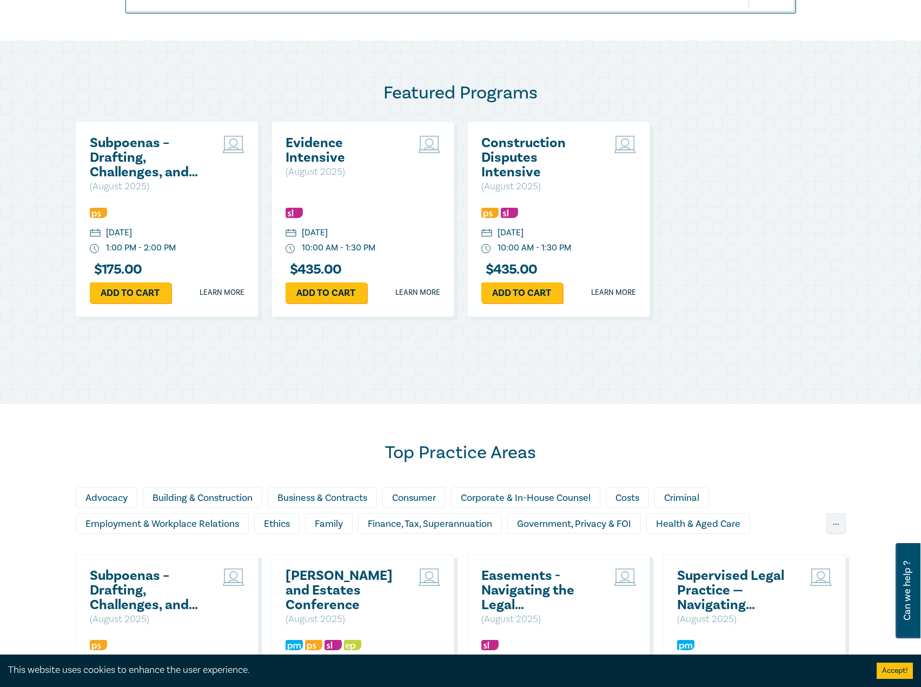
scroll to position [757, 0]
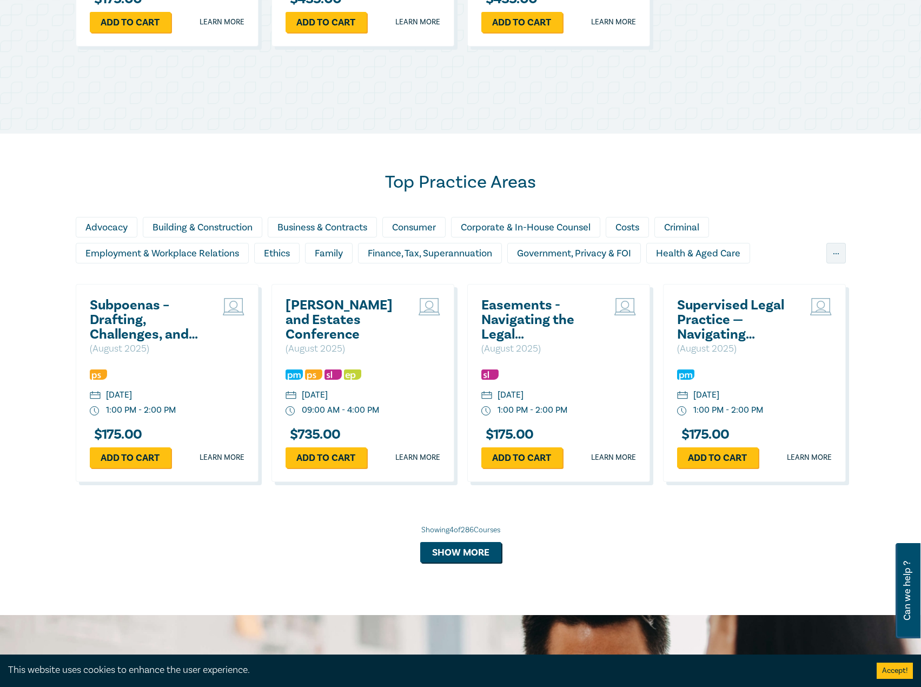
click at [329, 310] on h2 "Wills and Estates Conference" at bounding box center [344, 320] width 116 height 44
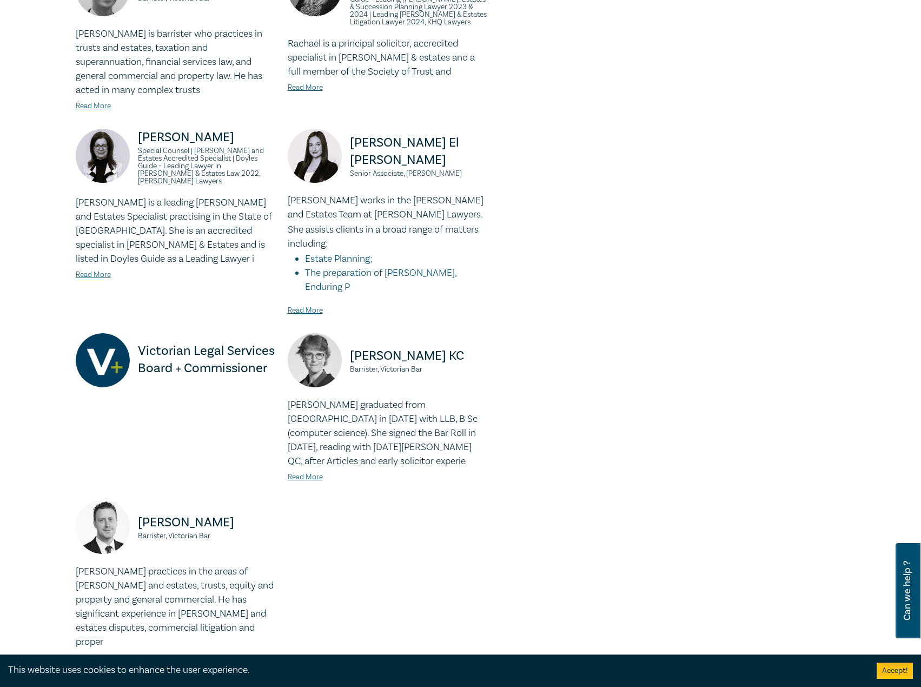
scroll to position [541, 0]
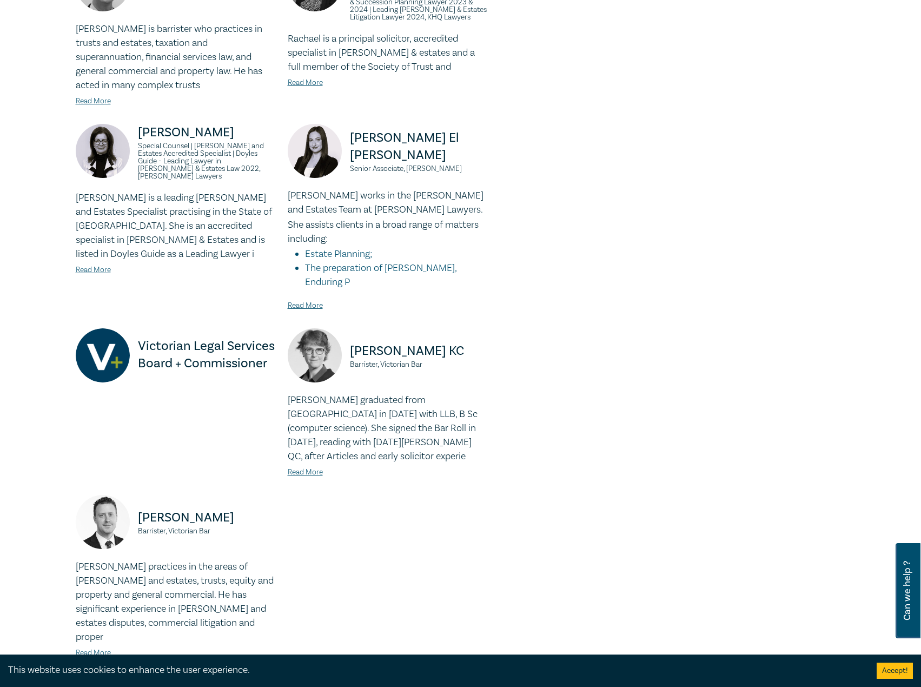
drag, startPoint x: 463, startPoint y: 309, endPoint x: 328, endPoint y: 309, distance: 134.2
click at [324, 328] on div "Carolyn Sparke KC Barrister, Victorian Bar" at bounding box center [387, 360] width 199 height 65
copy div "Carolyn Sparke KC"
drag, startPoint x: 444, startPoint y: 322, endPoint x: 347, endPoint y: 327, distance: 97.5
click at [347, 328] on div "Carolyn Sparke KC Barrister, Victorian Bar" at bounding box center [387, 360] width 199 height 65
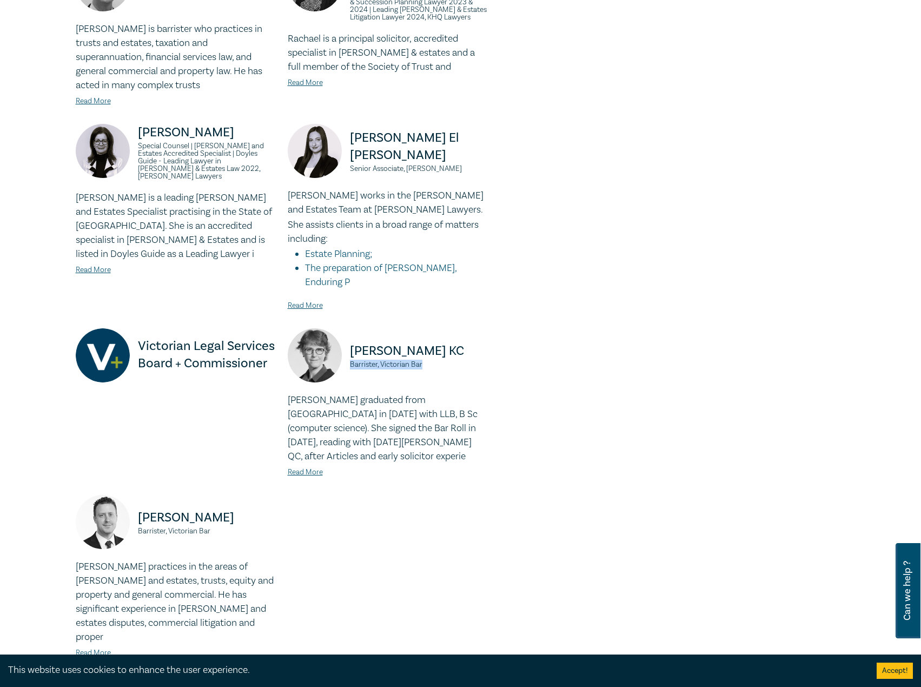
copy small "Barrister, Victorian Bar"
drag, startPoint x: 218, startPoint y: 487, endPoint x: 136, endPoint y: 477, distance: 82.3
click at [136, 341] on div "Justin Rizzi Barrister, Victorian Bar" at bounding box center [175, 527] width 199 height 65
copy div "Justin Rizzi Barrister, Victorian Bar"
drag, startPoint x: 464, startPoint y: 309, endPoint x: 348, endPoint y: 314, distance: 115.3
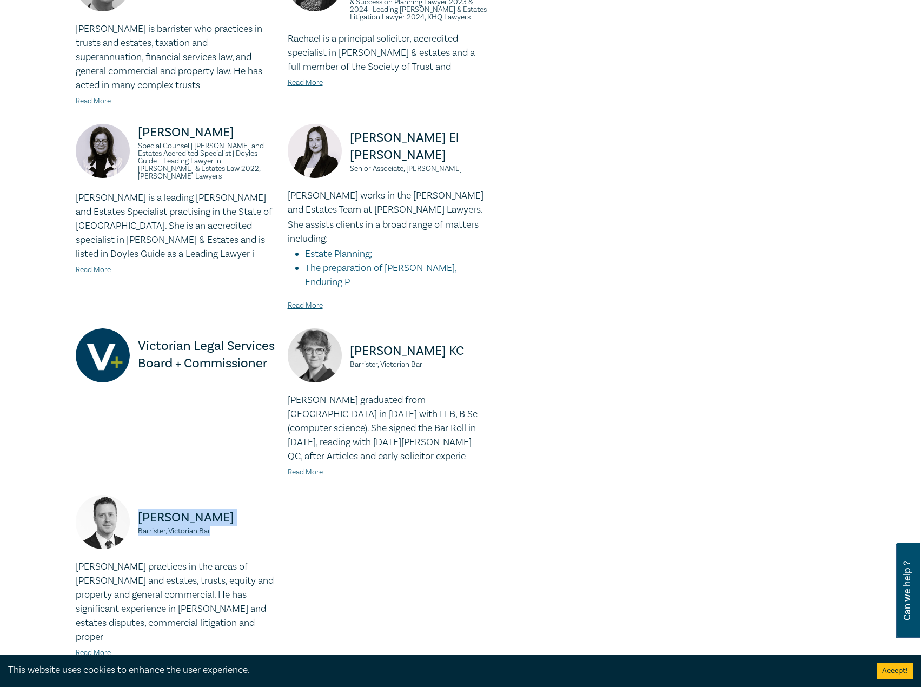
click at [348, 328] on div "Carolyn Sparke KC Barrister, Victorian Bar" at bounding box center [387, 360] width 199 height 65
copy p "[PERSON_NAME] KC"
click at [450, 341] on p "[PERSON_NAME] KC" at bounding box center [418, 350] width 137 height 17
click at [434, 341] on p "[PERSON_NAME] KC" at bounding box center [418, 350] width 137 height 17
drag, startPoint x: 394, startPoint y: 307, endPoint x: 348, endPoint y: 310, distance: 46.6
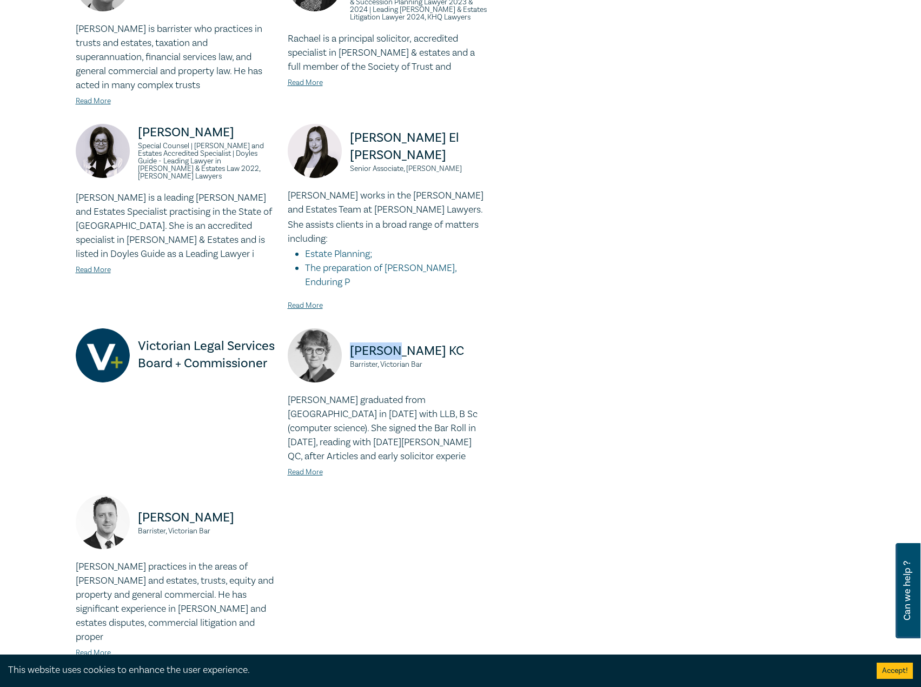
click at [348, 328] on div "[PERSON_NAME] [PERSON_NAME], Victorian Bar" at bounding box center [387, 360] width 199 height 65
copy p "Carolyn"
drag, startPoint x: 214, startPoint y: 478, endPoint x: 159, endPoint y: 478, distance: 54.6
click at [142, 341] on p "[PERSON_NAME]" at bounding box center [206, 517] width 137 height 17
drag, startPoint x: 177, startPoint y: 475, endPoint x: 213, endPoint y: 464, distance: 36.8
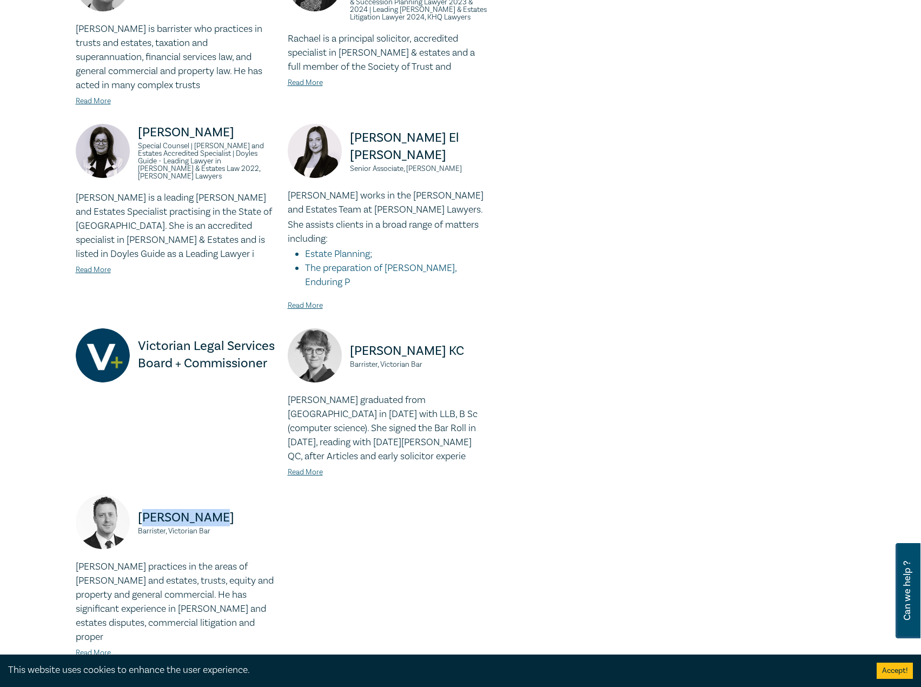
click at [203, 341] on div "[PERSON_NAME], Victorian Bar" at bounding box center [175, 527] width 199 height 65
click at [199, 341] on p "[PERSON_NAME]" at bounding box center [206, 517] width 137 height 17
drag, startPoint x: 205, startPoint y: 473, endPoint x: 154, endPoint y: 477, distance: 51.5
click at [133, 341] on div "[PERSON_NAME], Victorian Bar" at bounding box center [175, 527] width 199 height 65
copy p "[PERSON_NAME]"
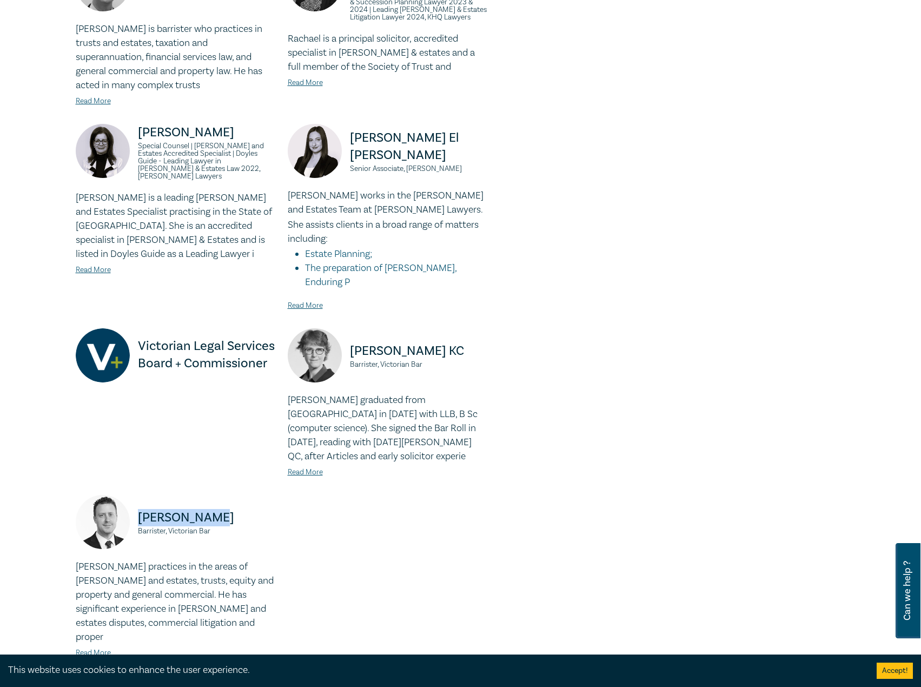
drag, startPoint x: 462, startPoint y: 307, endPoint x: 383, endPoint y: 306, distance: 79.0
click at [340, 328] on div "[PERSON_NAME] [PERSON_NAME], Victorian Bar" at bounding box center [387, 360] width 199 height 65
copy div "[PERSON_NAME] KC"
drag, startPoint x: 434, startPoint y: 322, endPoint x: 352, endPoint y: 325, distance: 82.3
click at [352, 341] on small "Barrister, Victorian Bar" at bounding box center [418, 365] width 137 height 8
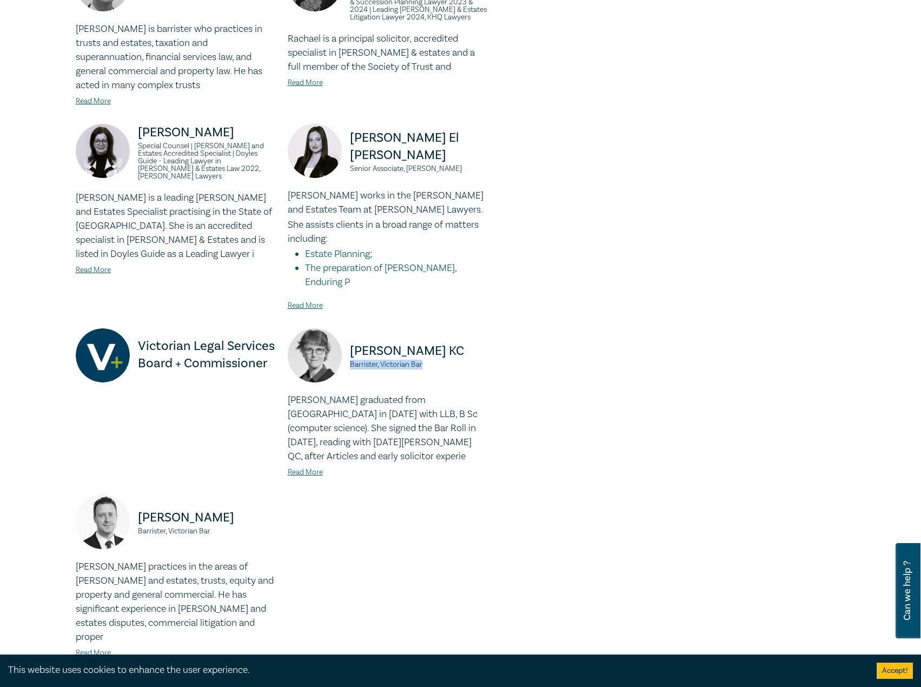
copy small "Barrister, Victorian Bar"
drag, startPoint x: 221, startPoint y: 489, endPoint x: 131, endPoint y: 474, distance: 91.0
click at [131, 341] on div "[PERSON_NAME], Victorian Bar" at bounding box center [175, 527] width 199 height 65
copy div "[PERSON_NAME], Victorian Bar"
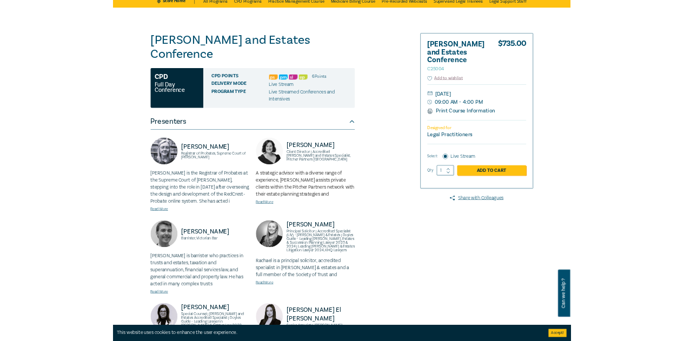
scroll to position [0, 0]
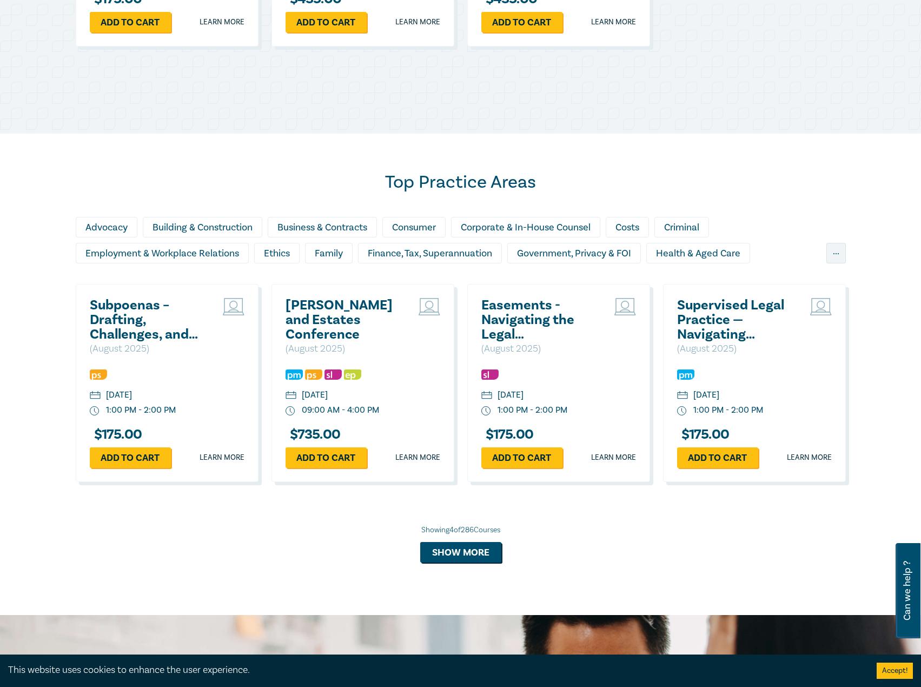
click at [328, 312] on h2 "[PERSON_NAME] and Estates Conference" at bounding box center [344, 320] width 116 height 44
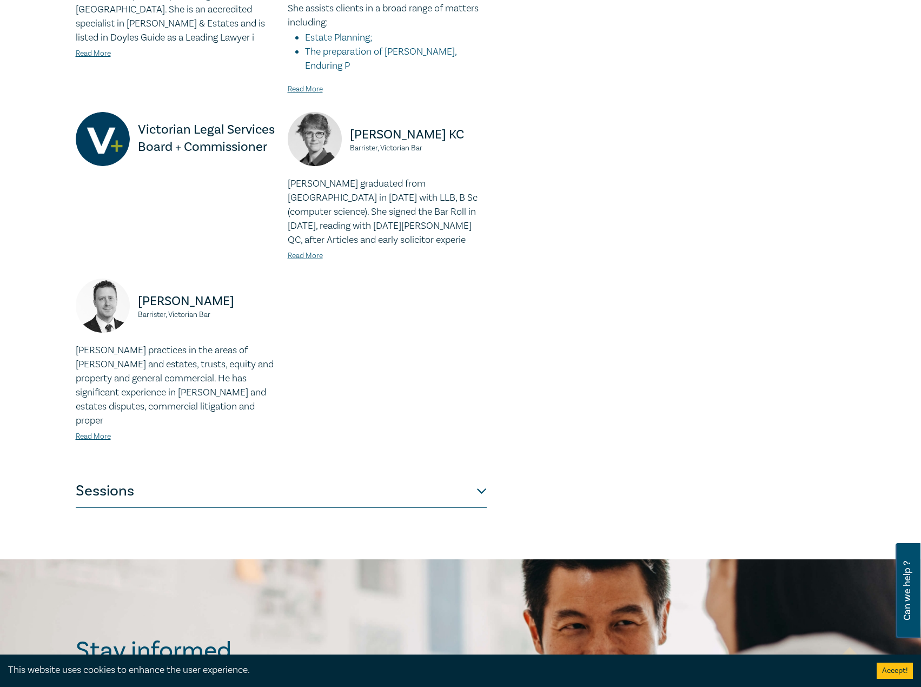
click at [255, 476] on button "Sessions" at bounding box center [281, 492] width 411 height 32
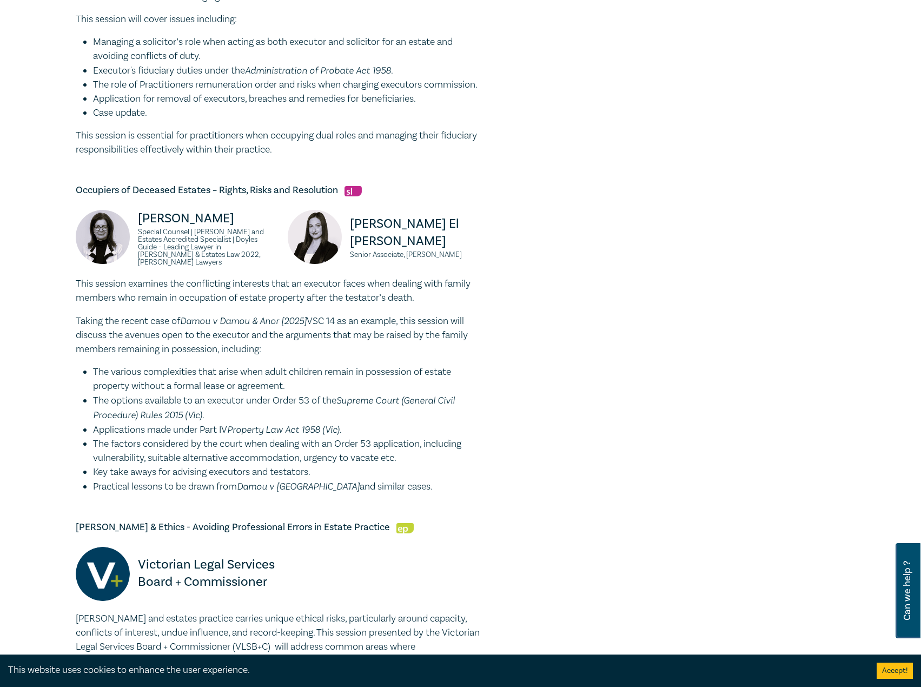
scroll to position [1731, 0]
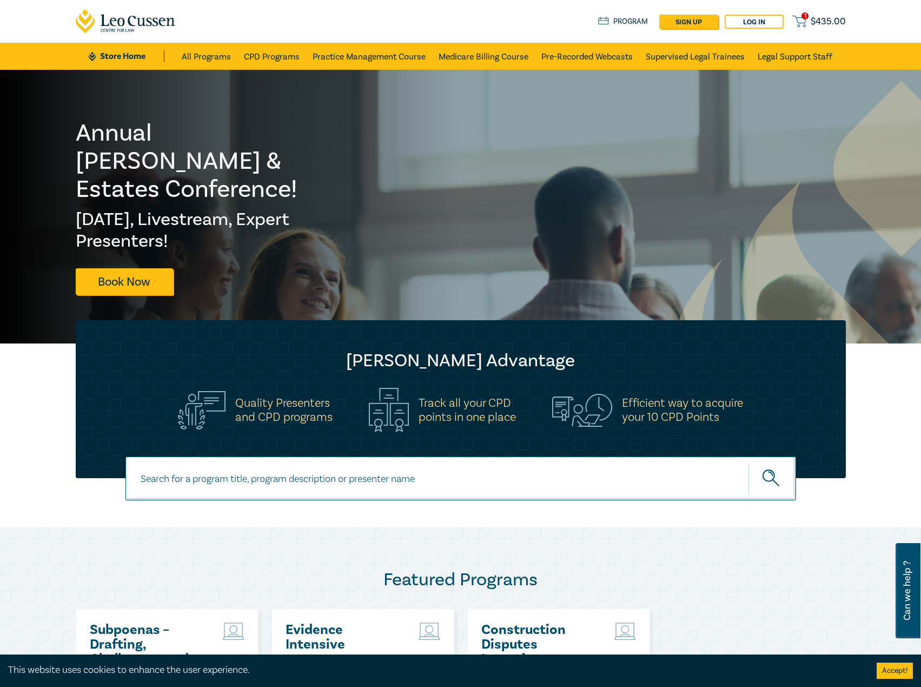
click at [292, 478] on input at bounding box center [461, 479] width 671 height 44
type input "i25057"
click at [749, 462] on button "submit" at bounding box center [773, 478] width 48 height 33
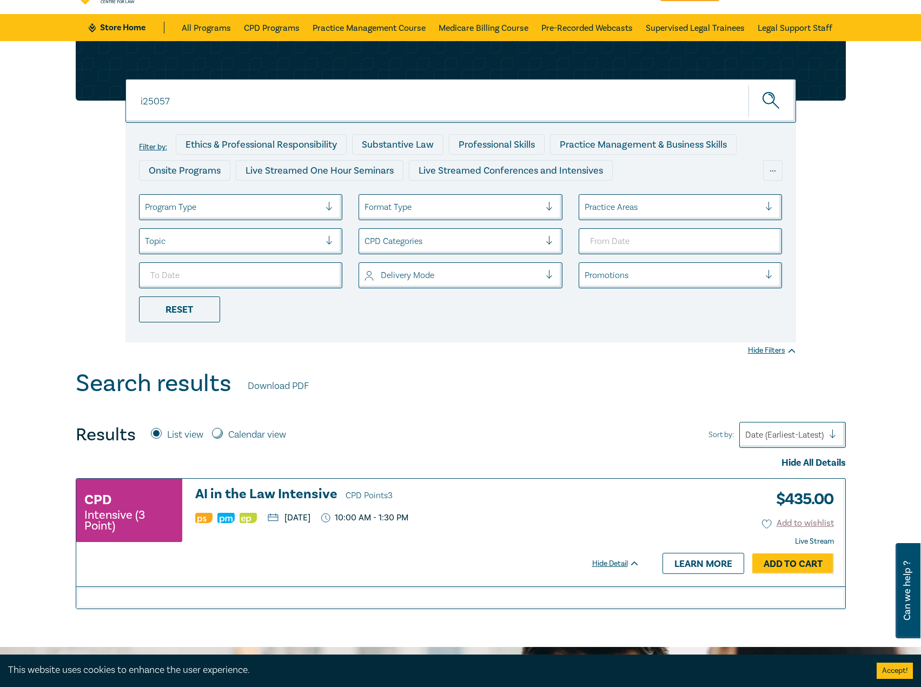
scroll to position [54, 0]
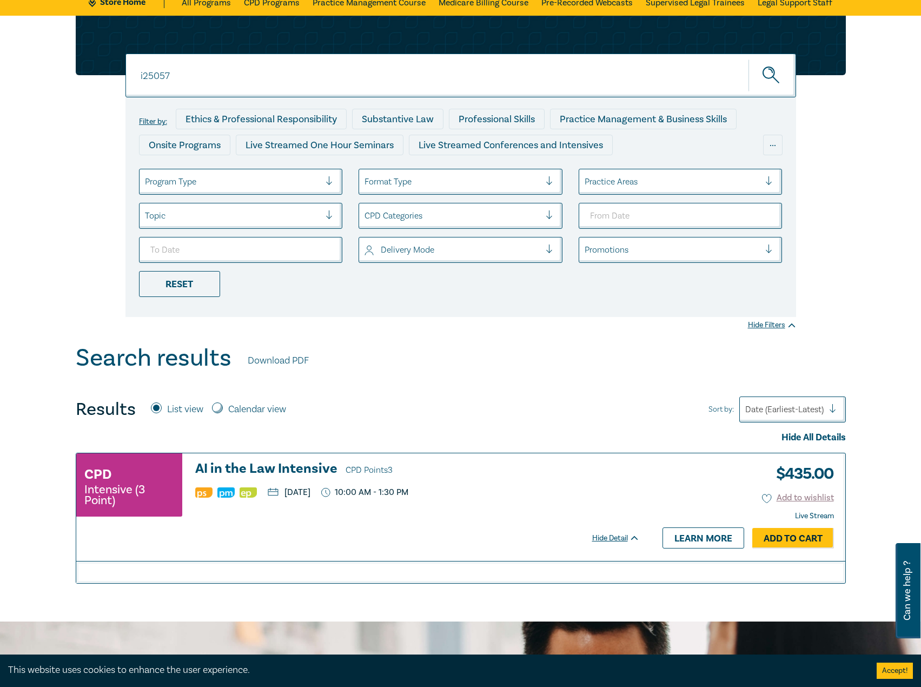
click at [321, 462] on h3 "AI in the Law Intensive CPD Points 3" at bounding box center [417, 470] width 445 height 16
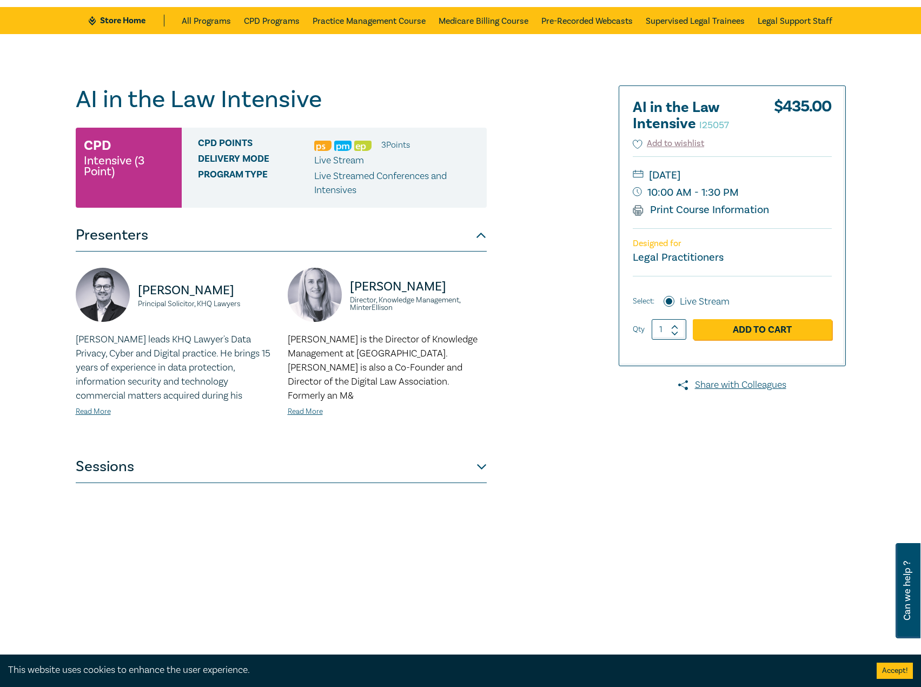
scroll to position [108, 0]
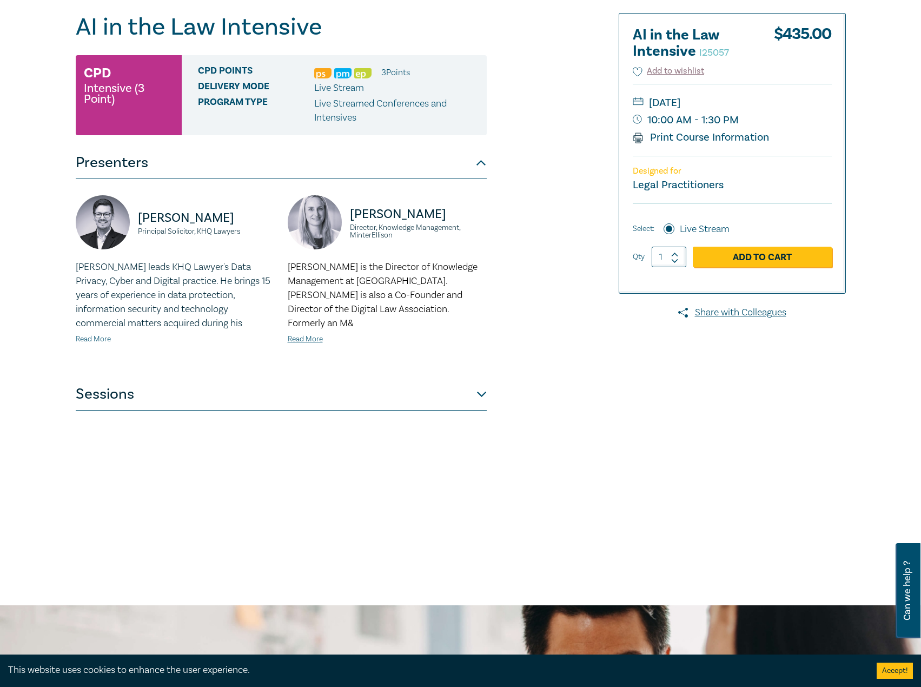
click at [96, 340] on link "Read More" at bounding box center [93, 339] width 35 height 10
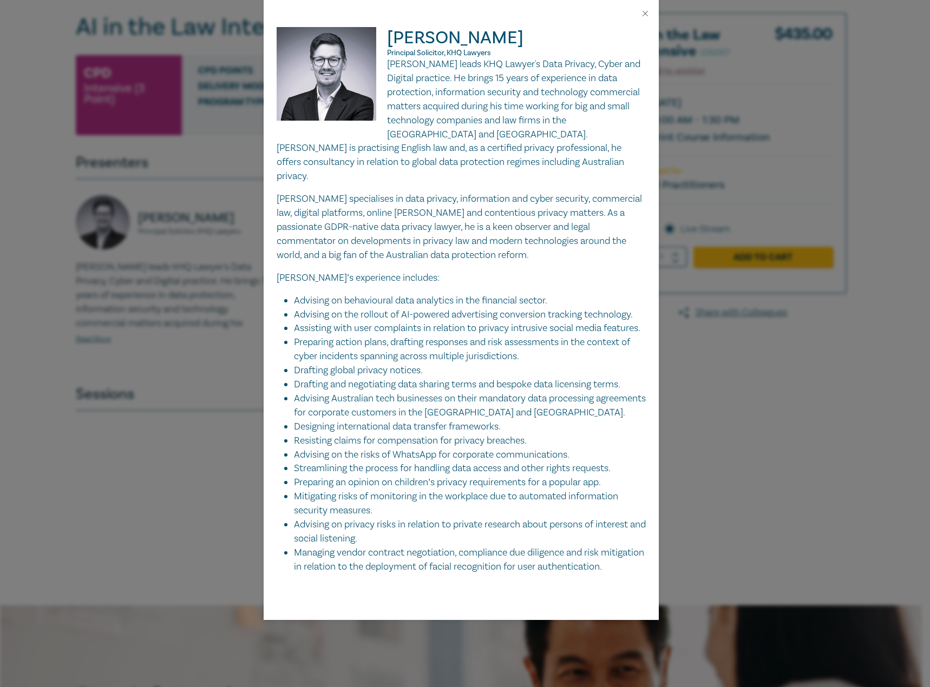
click at [123, 334] on div "Alex Dittel Principal Solicitor, KHQ Lawyers Alex leads KHQ Lawyer's Data Priva…" at bounding box center [465, 343] width 930 height 687
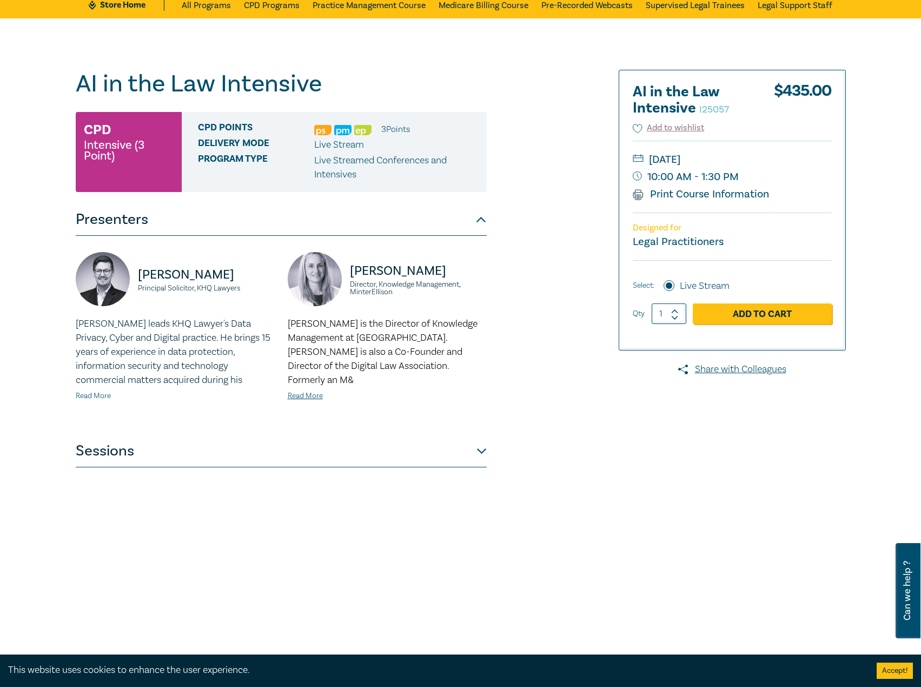
click at [80, 396] on link "Read More" at bounding box center [93, 396] width 35 height 10
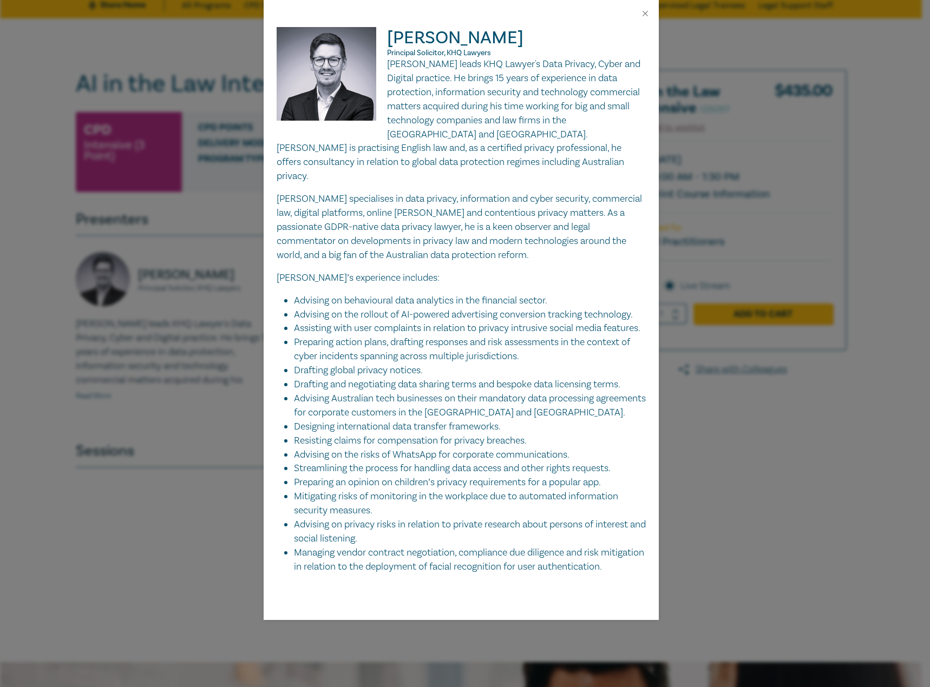
click at [80, 396] on div "[PERSON_NAME] Principal Solicitor, KHQ Lawyers [PERSON_NAME] leads KHQ Lawyer's…" at bounding box center [465, 343] width 930 height 687
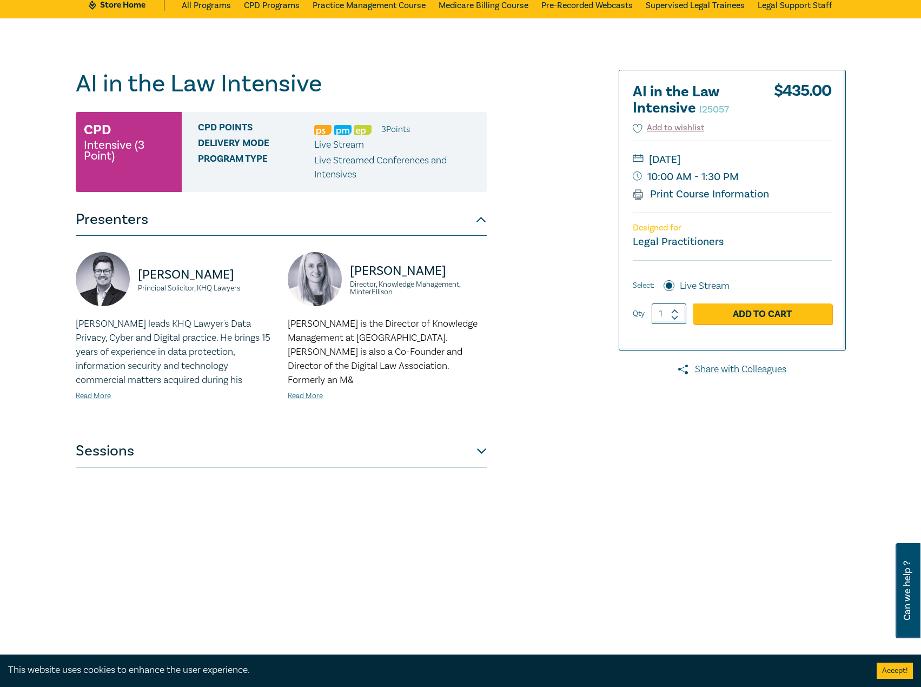
click at [332, 449] on button "Sessions" at bounding box center [281, 451] width 411 height 32
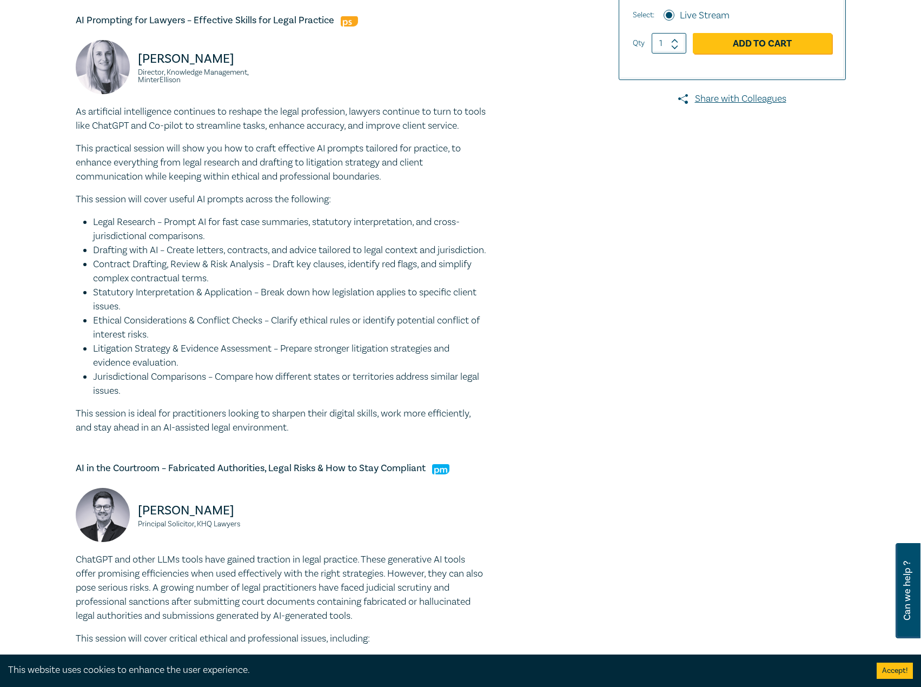
scroll to position [106, 0]
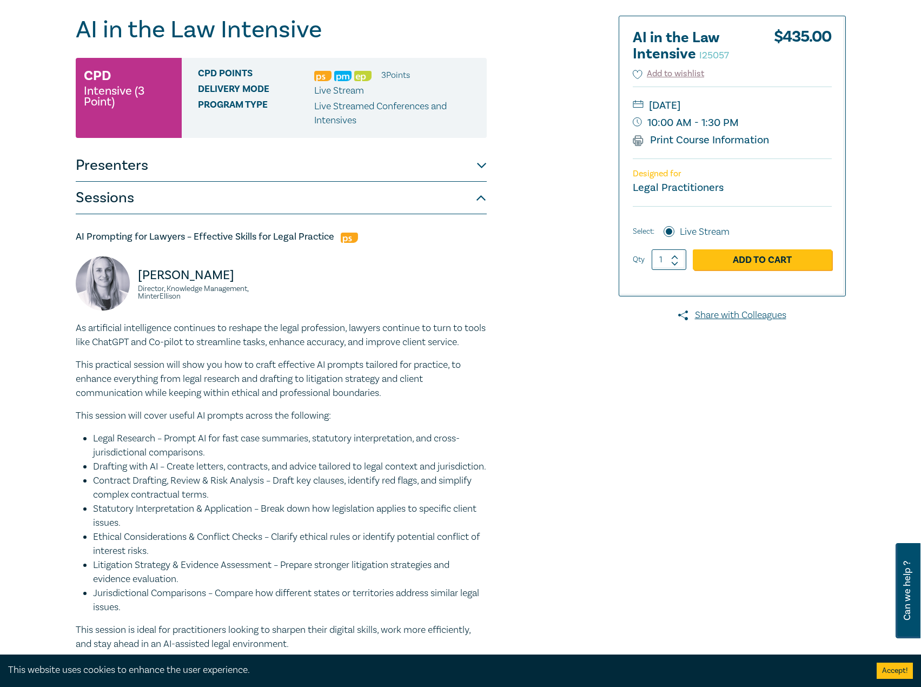
click at [274, 173] on button "Presenters" at bounding box center [281, 165] width 411 height 32
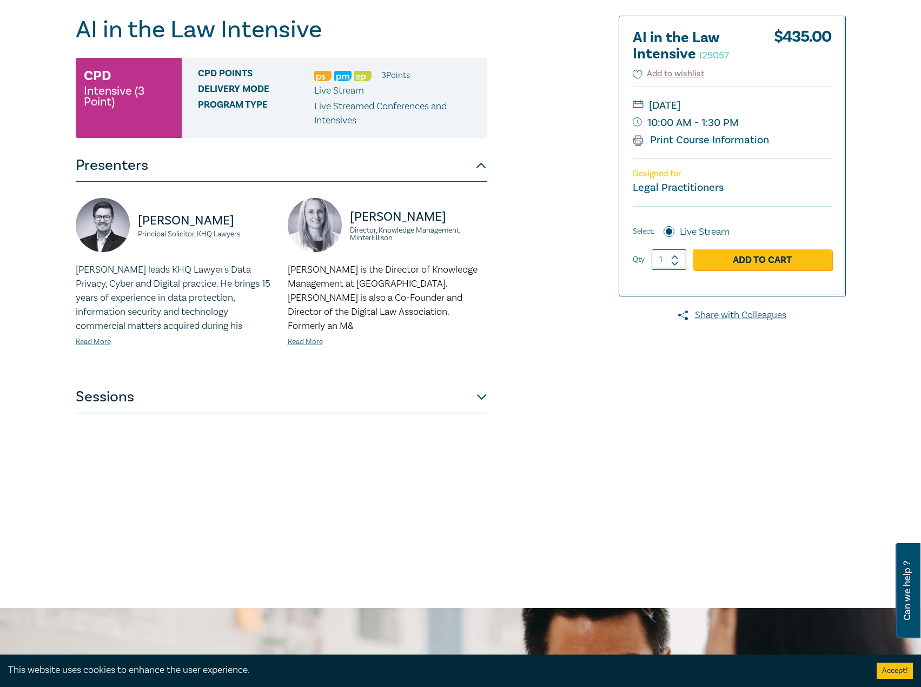
click at [97, 350] on div "[PERSON_NAME] Principal Solicitor, KHQ Lawyers [PERSON_NAME] leads KHQ Lawyer's…" at bounding box center [175, 281] width 212 height 167
click at [103, 334] on div "[PERSON_NAME] leads KHQ Lawyer's Data Privacy, Cyber and Digital practice. He b…" at bounding box center [175, 305] width 199 height 85
click at [96, 335] on div "[PERSON_NAME] leads KHQ Lawyer's Data Privacy, Cyber and Digital practice. He b…" at bounding box center [175, 305] width 199 height 85
click at [90, 340] on link "Read More" at bounding box center [93, 342] width 35 height 10
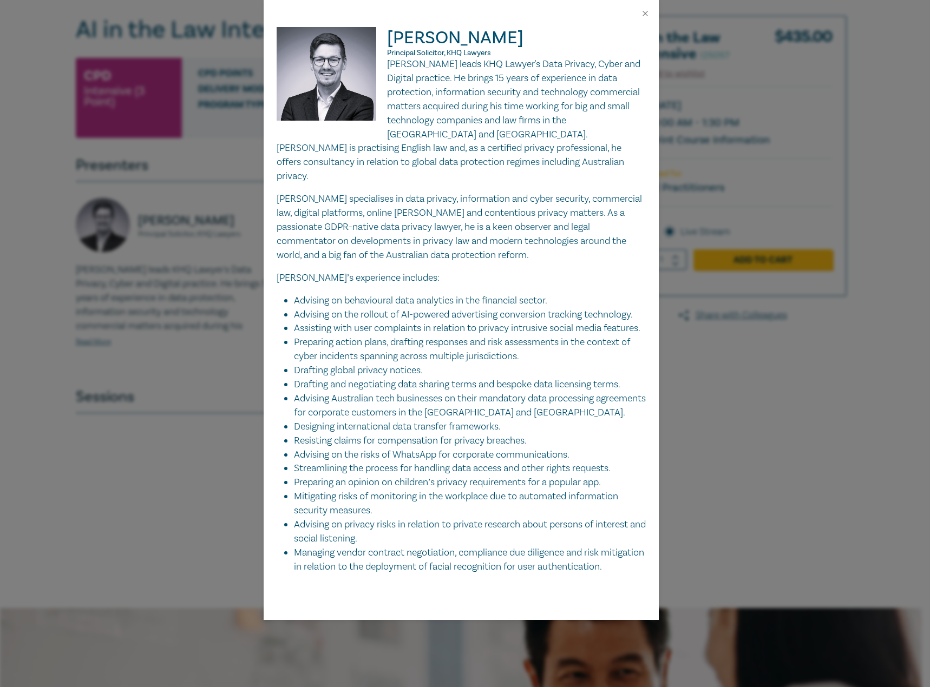
drag, startPoint x: 95, startPoint y: 263, endPoint x: 4, endPoint y: 26, distance: 254.3
click at [90, 236] on div "[PERSON_NAME] Principal Solicitor, KHQ Lawyers [PERSON_NAME] leads KHQ Lawyer's…" at bounding box center [465, 343] width 930 height 687
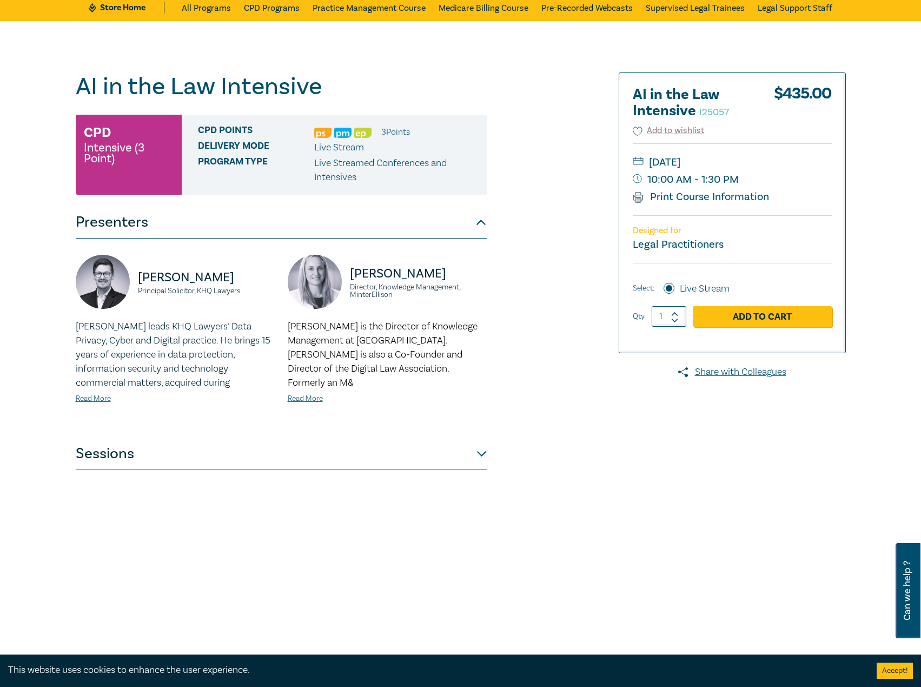
click at [107, 387] on p "Alex Dittel leads KHQ Lawyers’ Data Privacy, Cyber and Digital practice. He bri…" at bounding box center [175, 355] width 199 height 70
click at [104, 403] on link "Read More" at bounding box center [93, 399] width 35 height 10
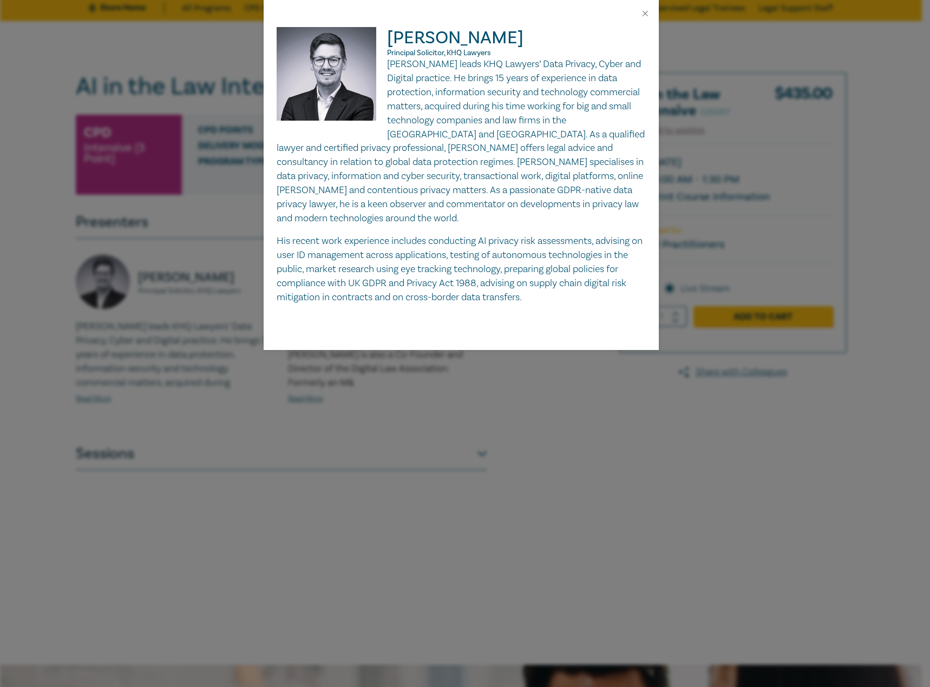
click at [159, 367] on div "Alex Dittel Principal Solicitor, KHQ Lawyers Alex Dittel leads KHQ Lawyers’ Dat…" at bounding box center [465, 343] width 930 height 687
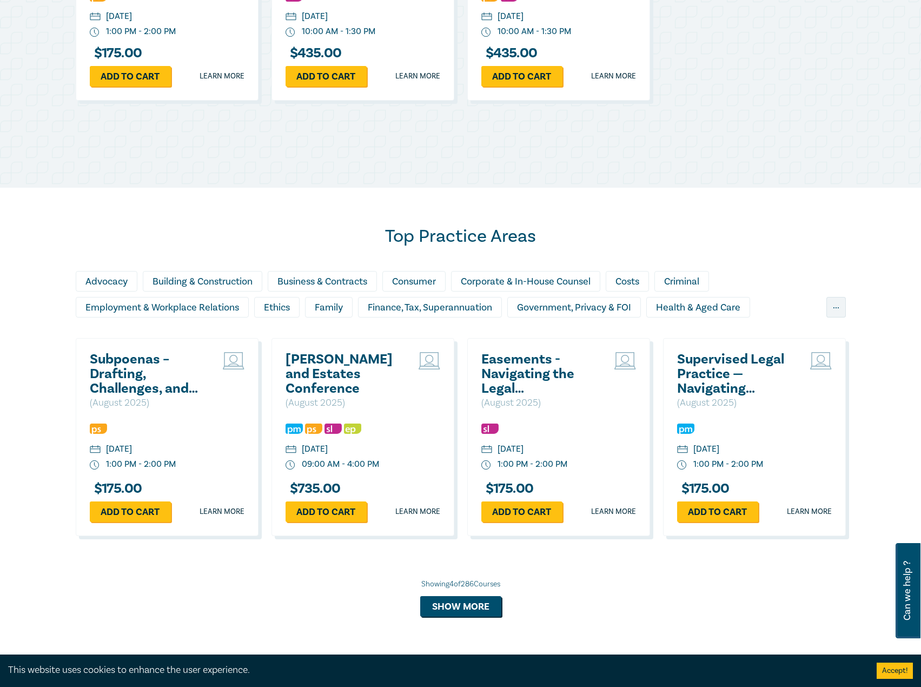
scroll to position [920, 0]
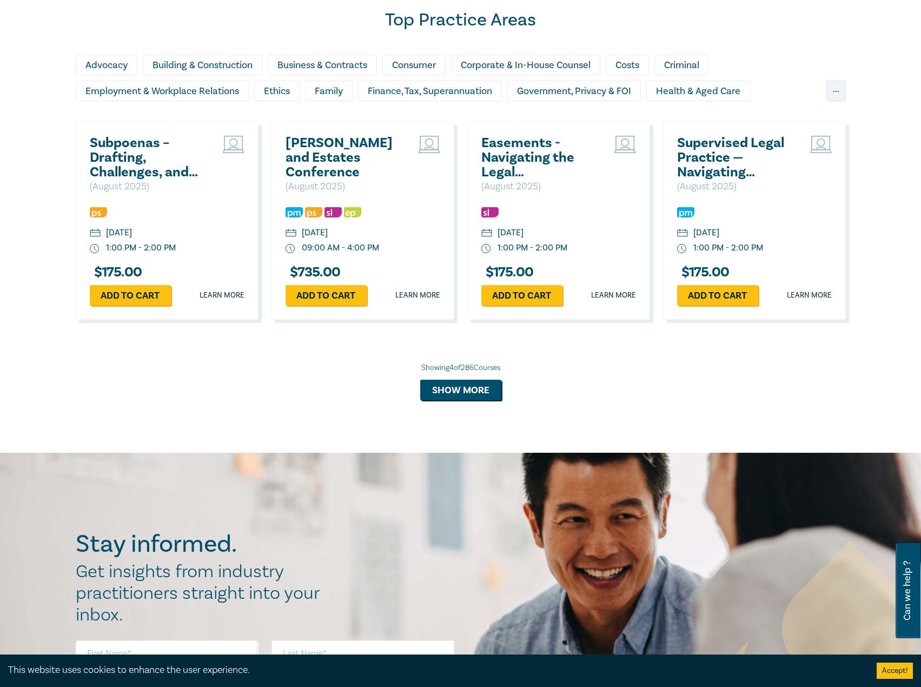
click at [345, 162] on h2 "[PERSON_NAME] and Estates Conference" at bounding box center [344, 158] width 116 height 44
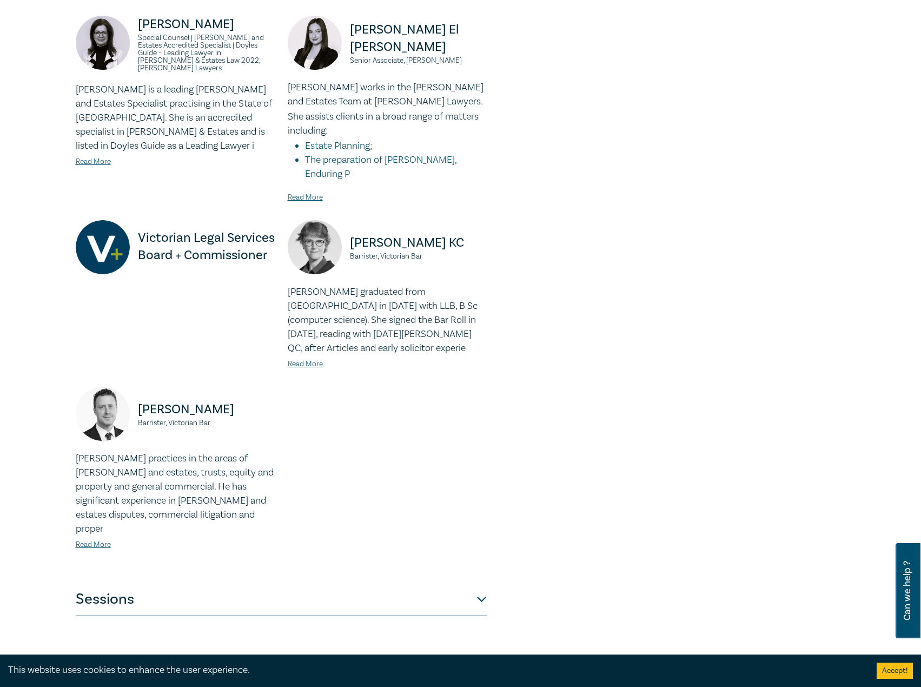
scroll to position [920, 0]
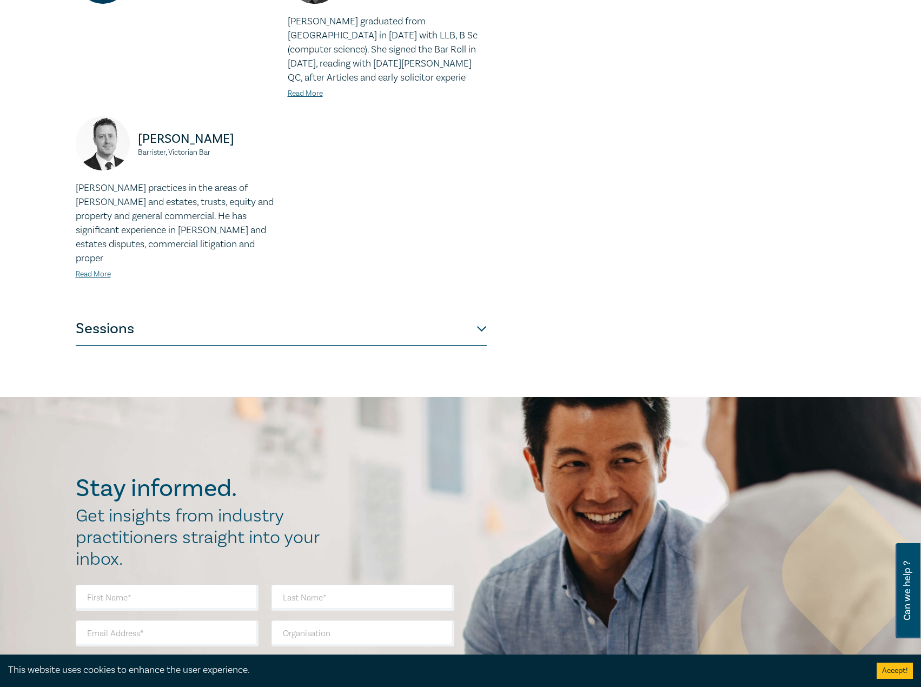
click at [370, 313] on button "Sessions" at bounding box center [281, 329] width 411 height 32
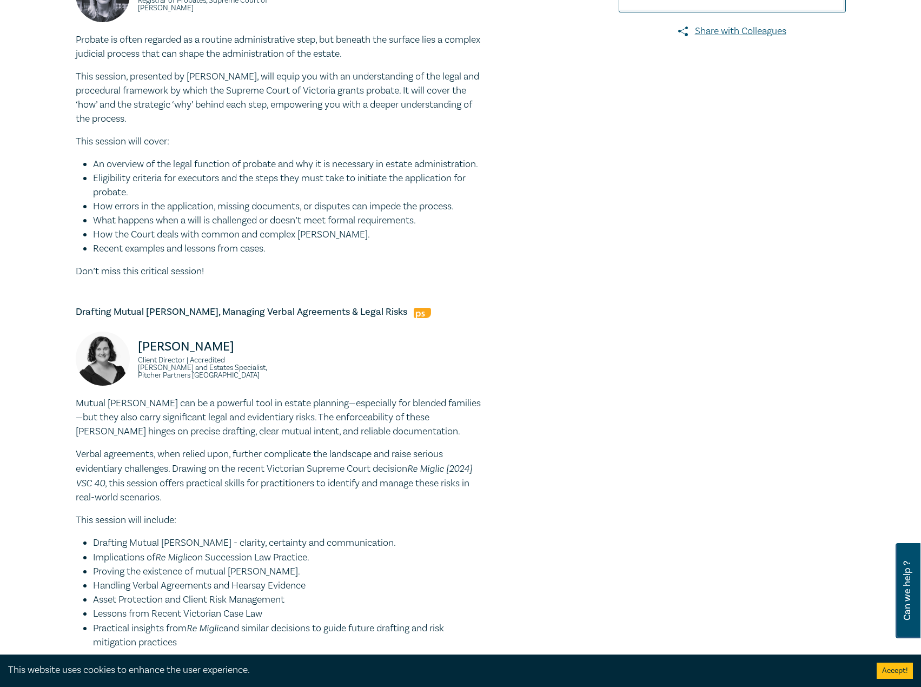
scroll to position [43, 0]
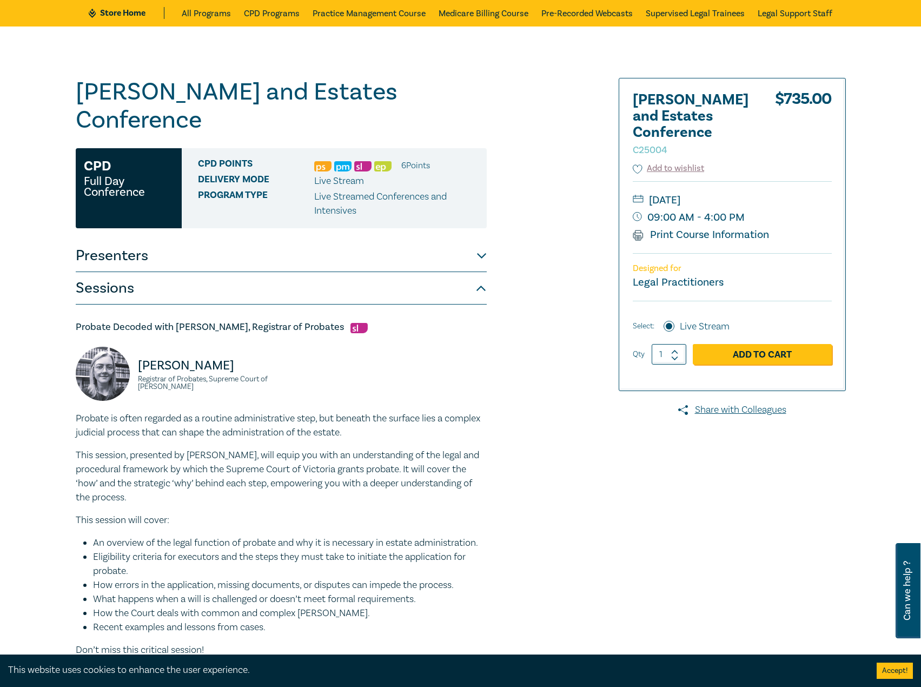
click at [322, 240] on button "Presenters" at bounding box center [281, 256] width 411 height 32
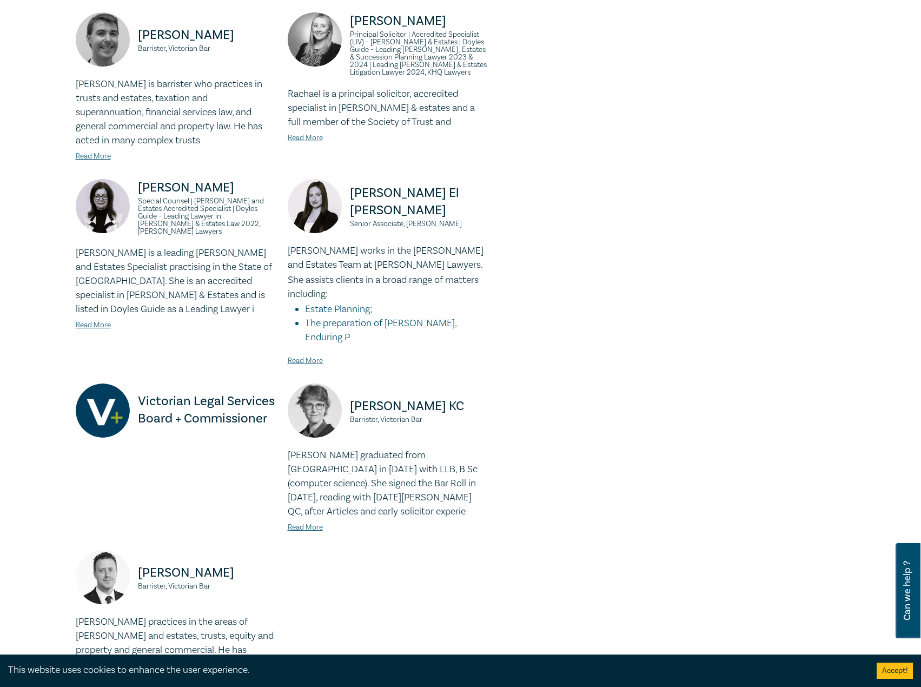
scroll to position [595, 0]
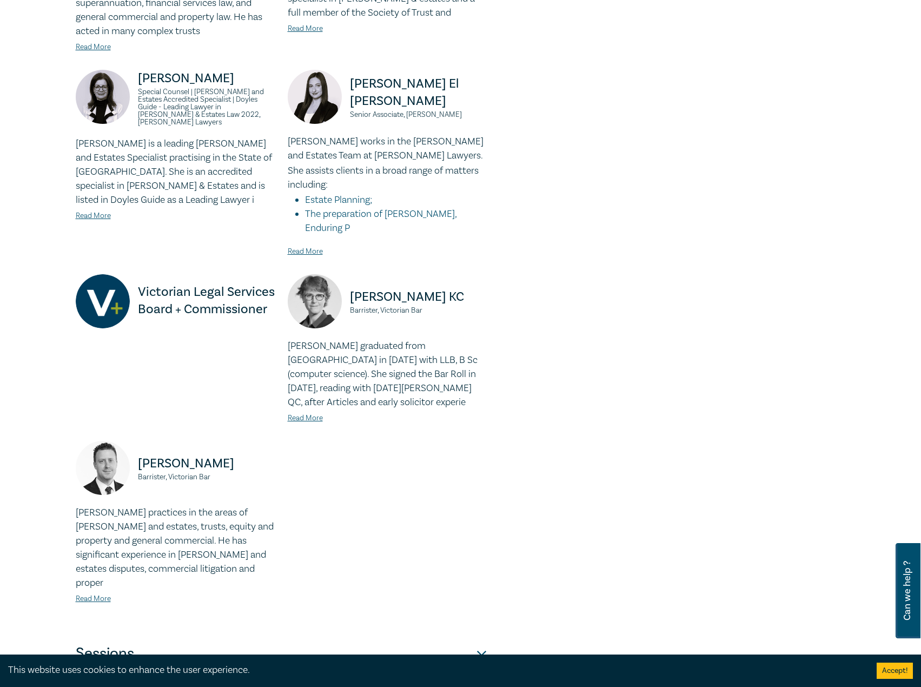
drag, startPoint x: 454, startPoint y: 249, endPoint x: 349, endPoint y: 256, distance: 105.7
click at [349, 274] on div "[PERSON_NAME] [PERSON_NAME], Victorian Bar" at bounding box center [387, 306] width 199 height 65
copy p "[PERSON_NAME] KC"
drag, startPoint x: 200, startPoint y: 415, endPoint x: 115, endPoint y: 420, distance: 85.7
click at [113, 441] on div "[PERSON_NAME], Victorian Bar" at bounding box center [175, 473] width 199 height 65
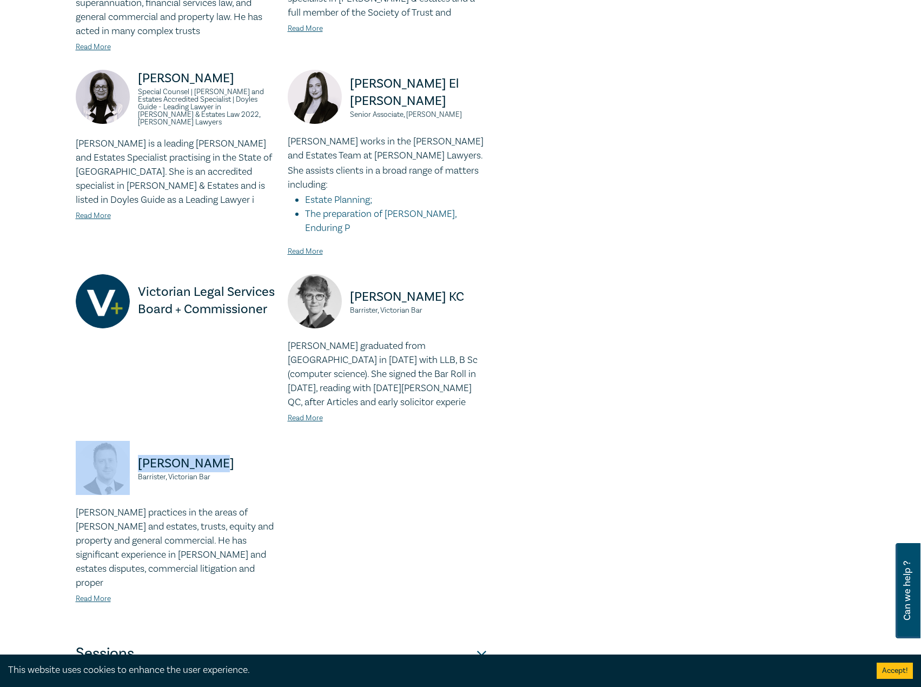
copy div "[PERSON_NAME]"
